Goal: Information Seeking & Learning: Check status

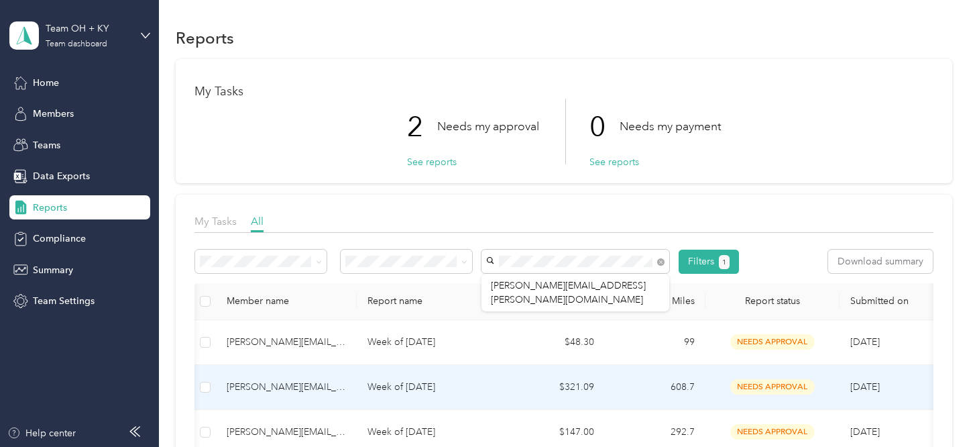
scroll to position [0, 3]
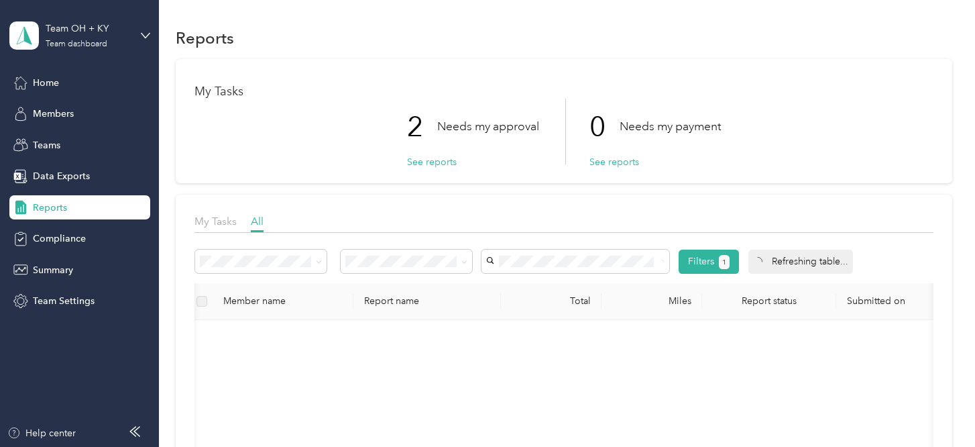
click at [571, 286] on div "No results match your search" at bounding box center [576, 302] width 188 height 65
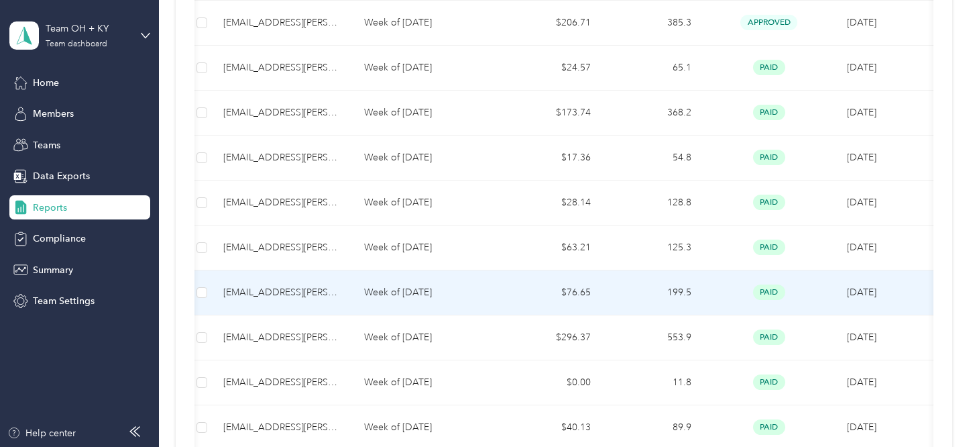
scroll to position [992, 0]
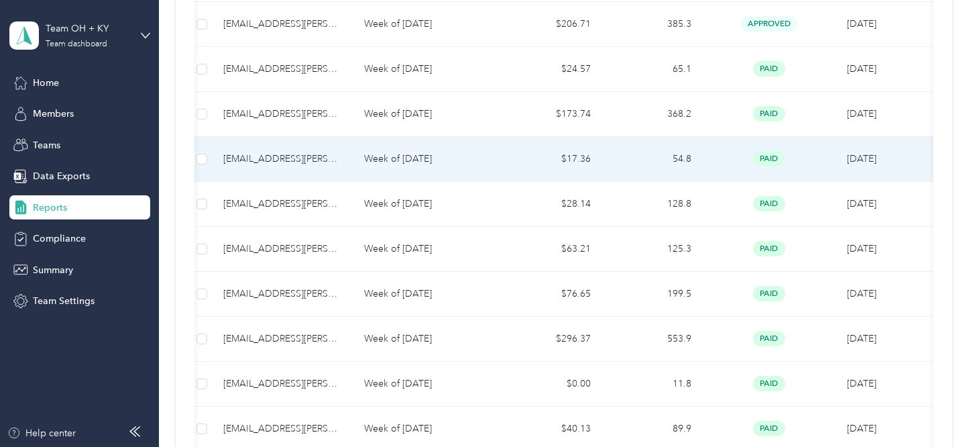
click at [667, 152] on td "54.8" at bounding box center [652, 159] width 101 height 45
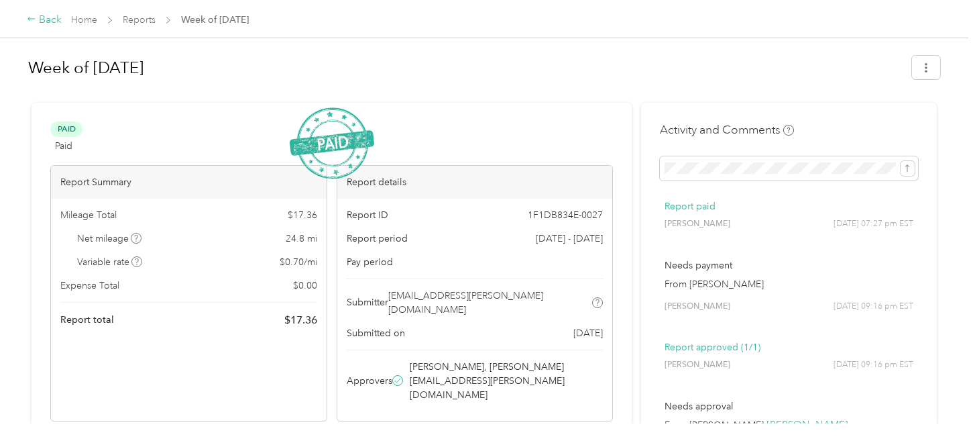
click at [52, 20] on div "Back" at bounding box center [44, 20] width 35 height 16
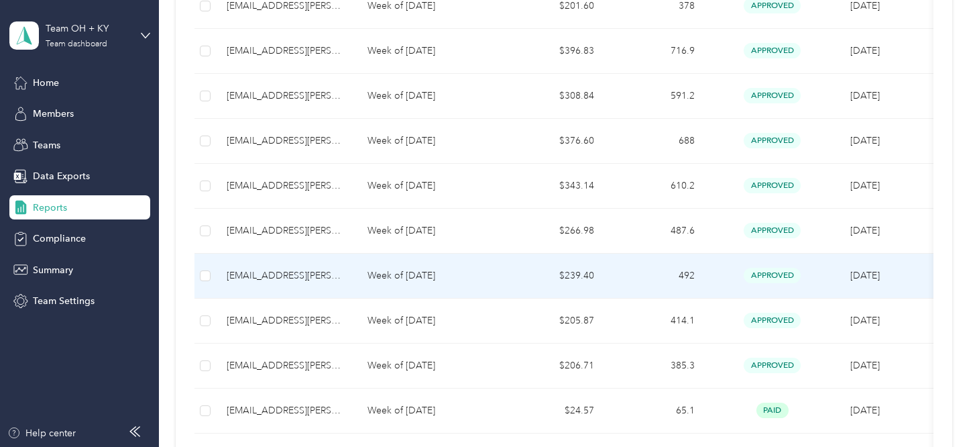
scroll to position [655, 0]
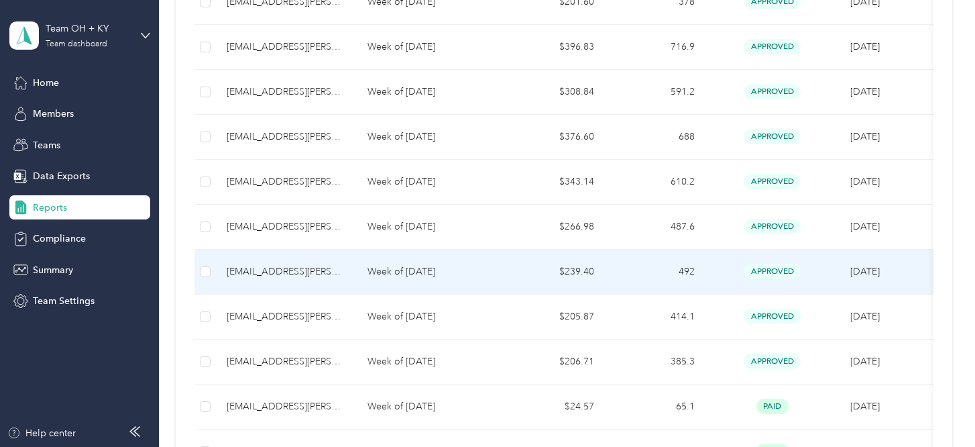
click at [543, 258] on td "$239.40" at bounding box center [554, 271] width 101 height 45
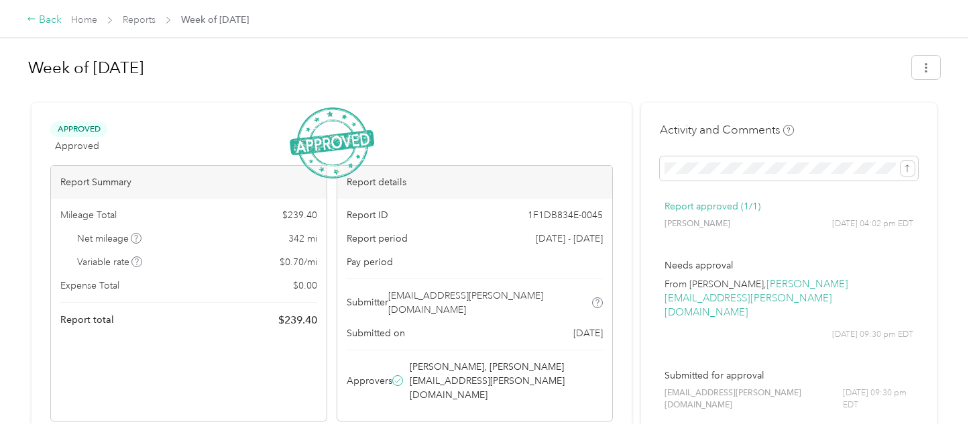
click at [46, 25] on div "Back" at bounding box center [44, 20] width 35 height 16
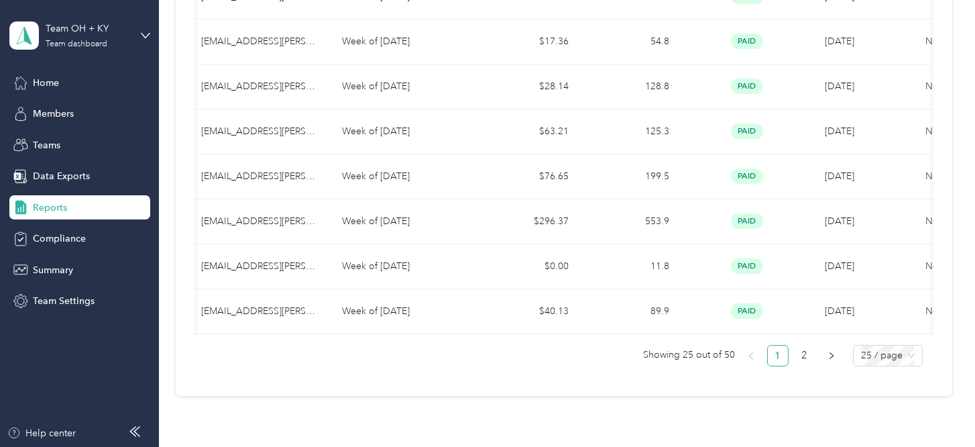
scroll to position [1103, 0]
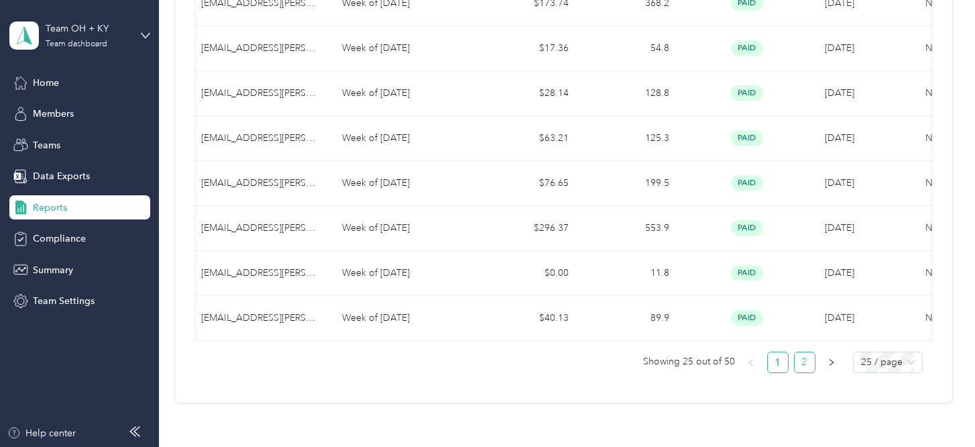
click at [809, 362] on link "2" at bounding box center [805, 362] width 20 height 20
